Goal: Check status: Check status

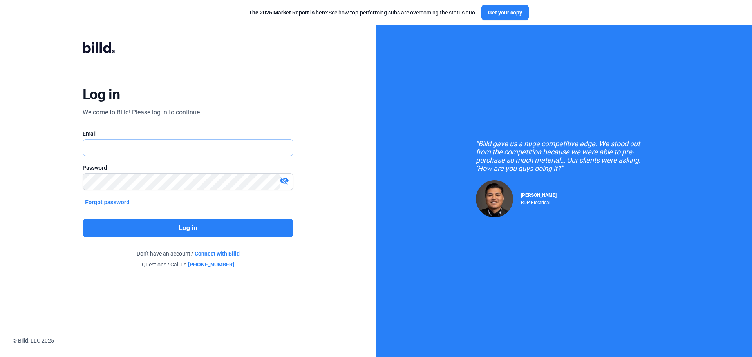
click at [270, 155] on input "text" at bounding box center [183, 147] width 201 height 16
type input "D"
type input "[EMAIL_ADDRESS][DOMAIN_NAME]"
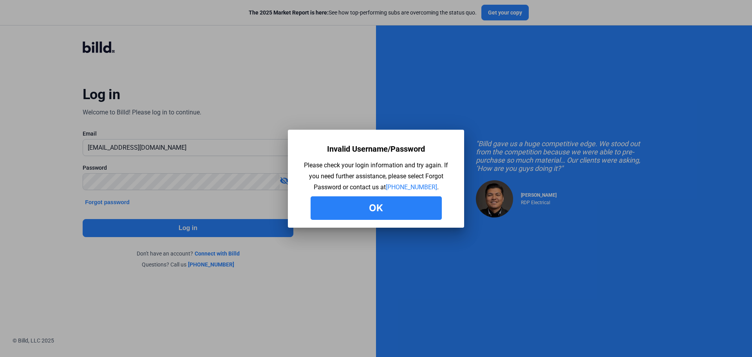
click at [346, 205] on button "Ok" at bounding box center [376, 208] width 131 height 24
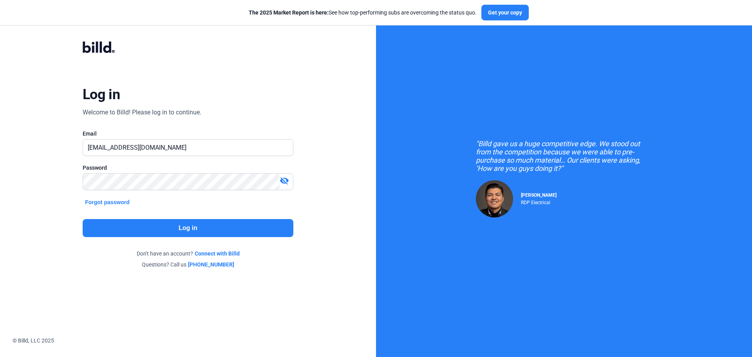
click at [283, 181] on mat-icon "visibility_off" at bounding box center [284, 180] width 9 height 9
click at [76, 186] on div "Log in Welcome to Billd! Please log in to continue. Email [EMAIL_ADDRESS][DOMAI…" at bounding box center [187, 154] width 271 height 257
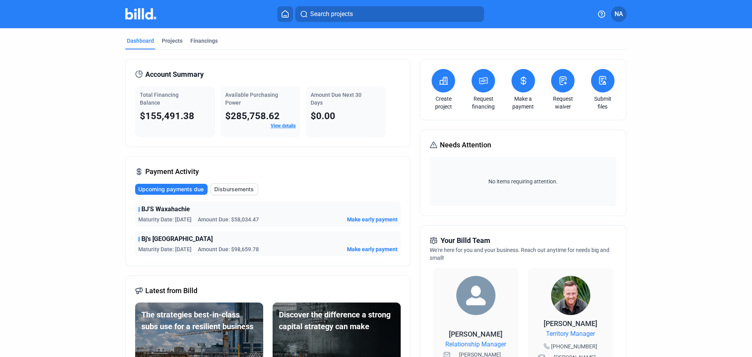
click at [170, 36] on mat-tab-group "Dashboard Projects Financings Account Summary Total Financing Balance $155,491.…" at bounding box center [375, 299] width 501 height 542
click at [174, 40] on div "Projects" at bounding box center [172, 41] width 21 height 8
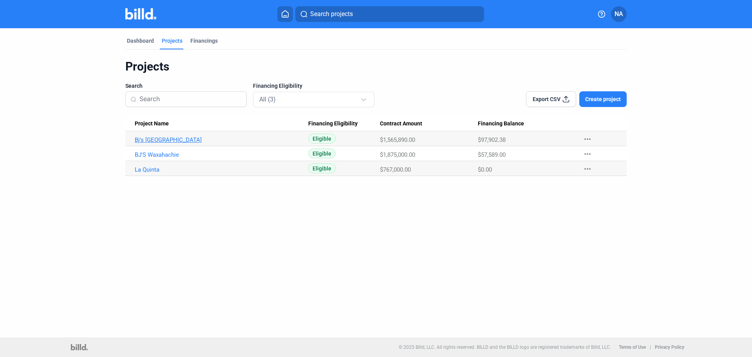
click at [172, 139] on link "Bj's [GEOGRAPHIC_DATA]" at bounding box center [222, 139] width 174 height 7
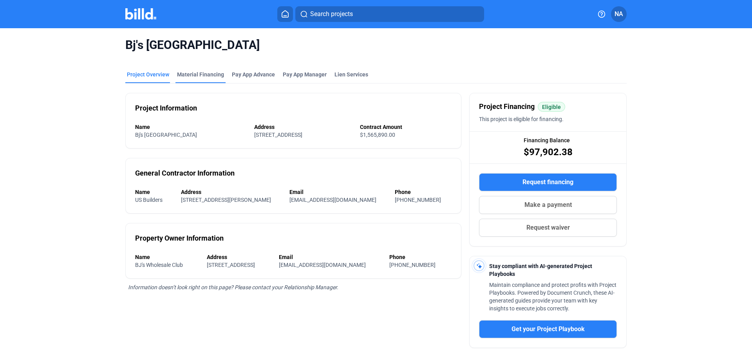
click at [197, 73] on div "Material Financing" at bounding box center [200, 75] width 47 height 8
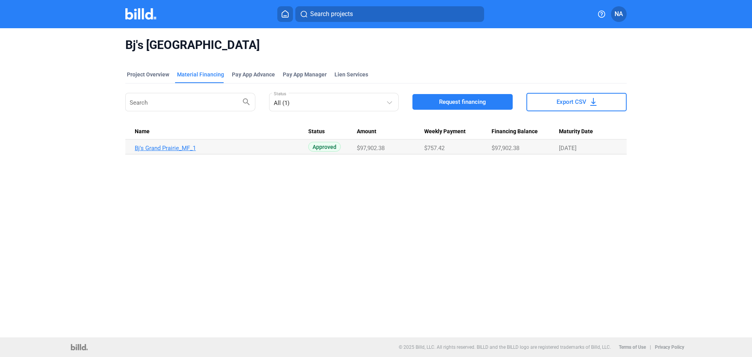
click at [175, 151] on link "Bj's Grand Prairie_MF_1" at bounding box center [222, 148] width 174 height 7
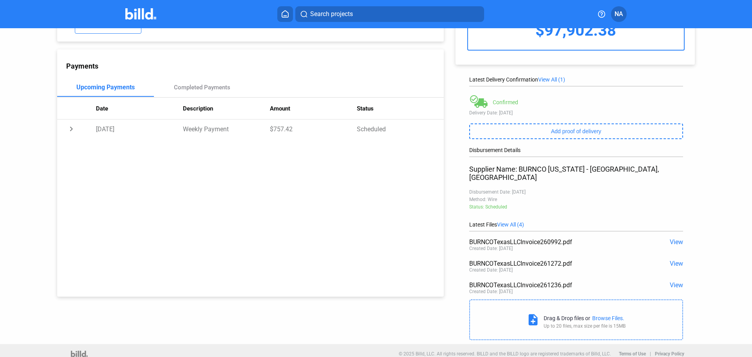
scroll to position [30, 0]
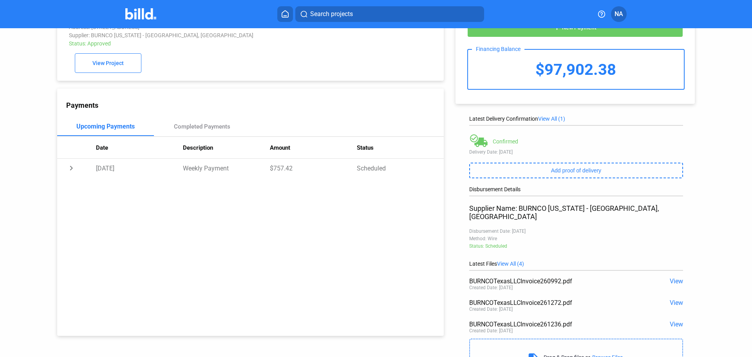
click at [555, 118] on span "View All (1)" at bounding box center [551, 119] width 27 height 6
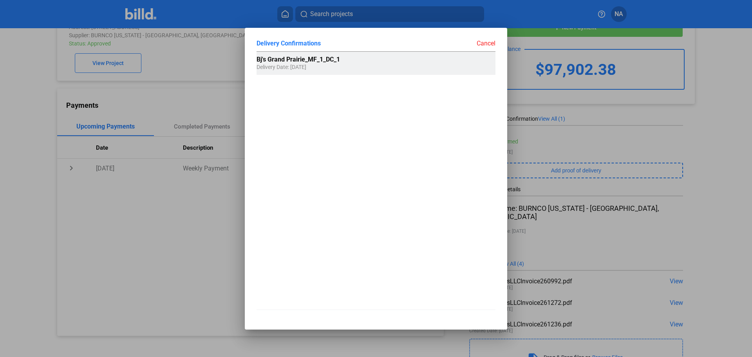
click at [405, 71] on div "Bj's Grand Prairie_MF_1_DC_1 Delivery Date: [DATE]" at bounding box center [340, 63] width 167 height 23
click at [495, 42] on div "Cancel" at bounding box center [435, 44] width 119 height 8
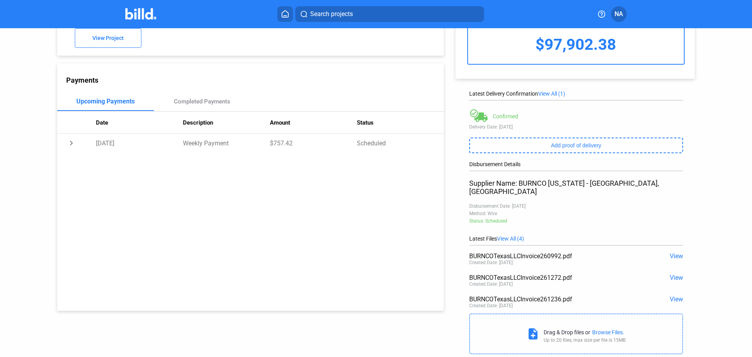
scroll to position [69, 0]
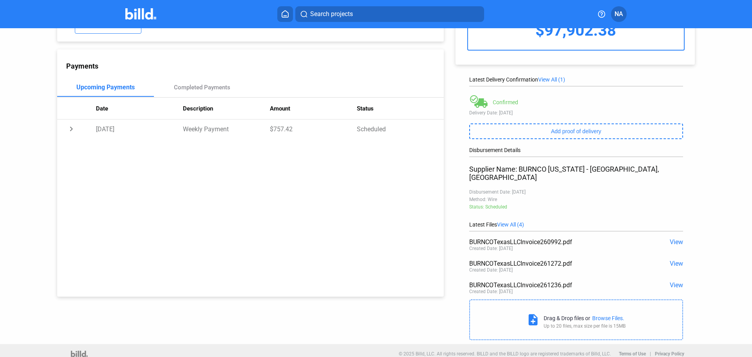
click at [511, 221] on span "View All (4)" at bounding box center [510, 224] width 27 height 6
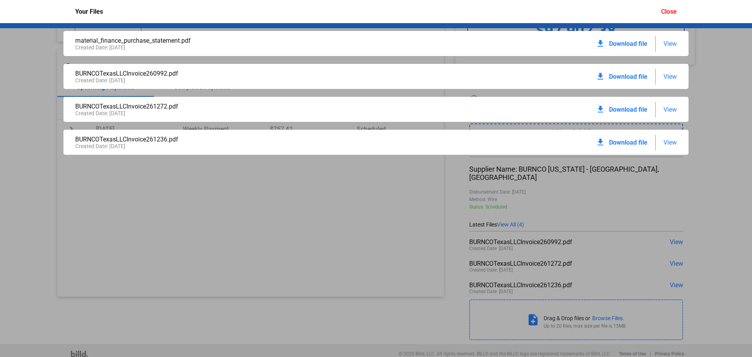
click at [668, 45] on span "View" at bounding box center [670, 43] width 13 height 7
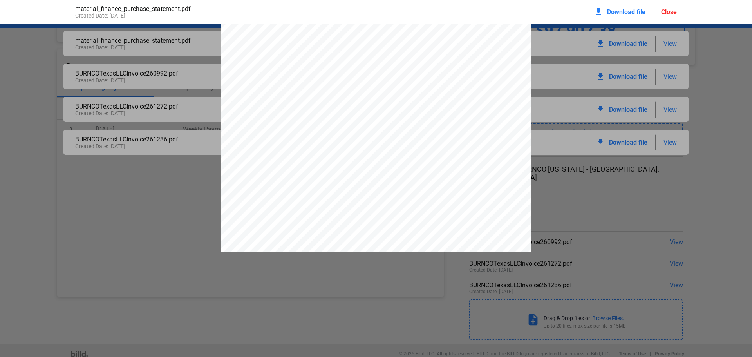
scroll to position [0, 0]
click at [674, 14] on div "Close" at bounding box center [669, 11] width 16 height 7
